Goal: Information Seeking & Learning: Learn about a topic

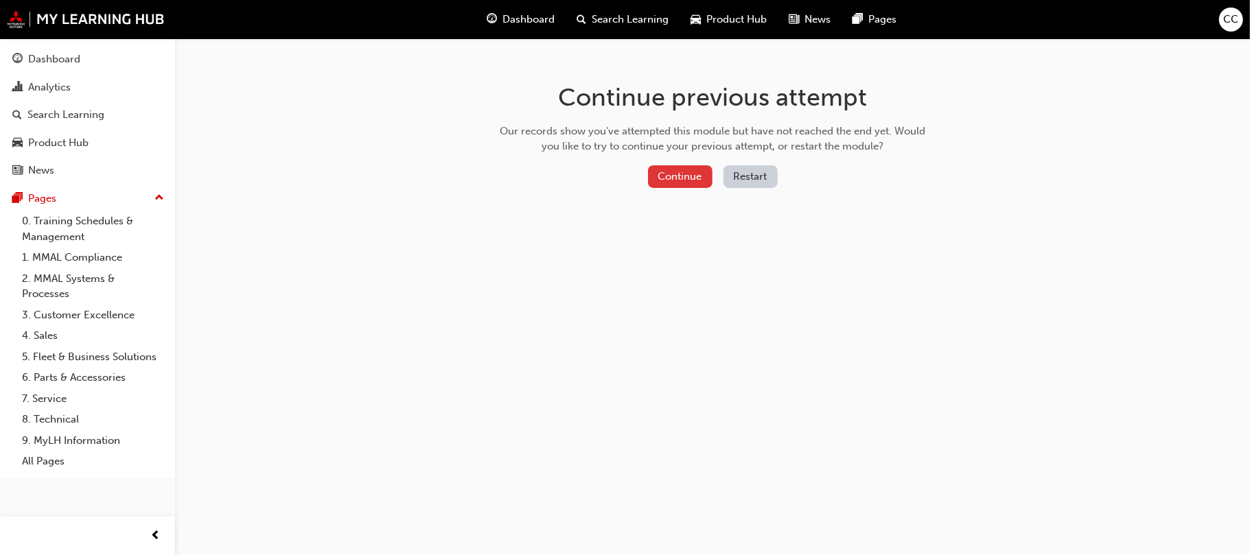
click at [670, 176] on button "Continue" at bounding box center [680, 176] width 65 height 23
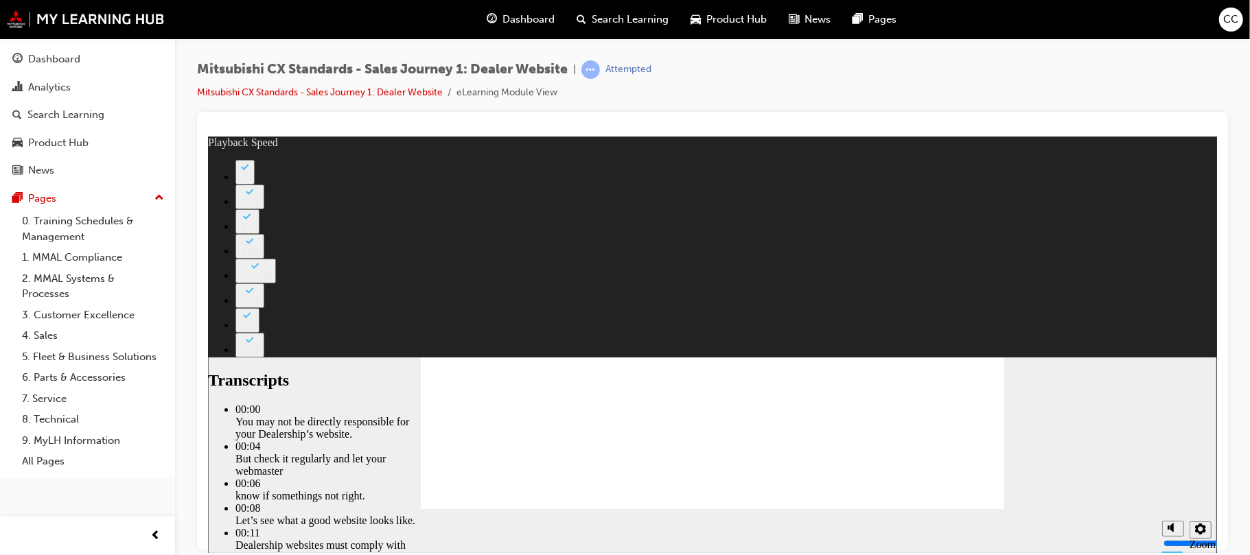
drag, startPoint x: 516, startPoint y: 481, endPoint x: 506, endPoint y: 483, distance: 9.7
